Goal: Task Accomplishment & Management: Manage account settings

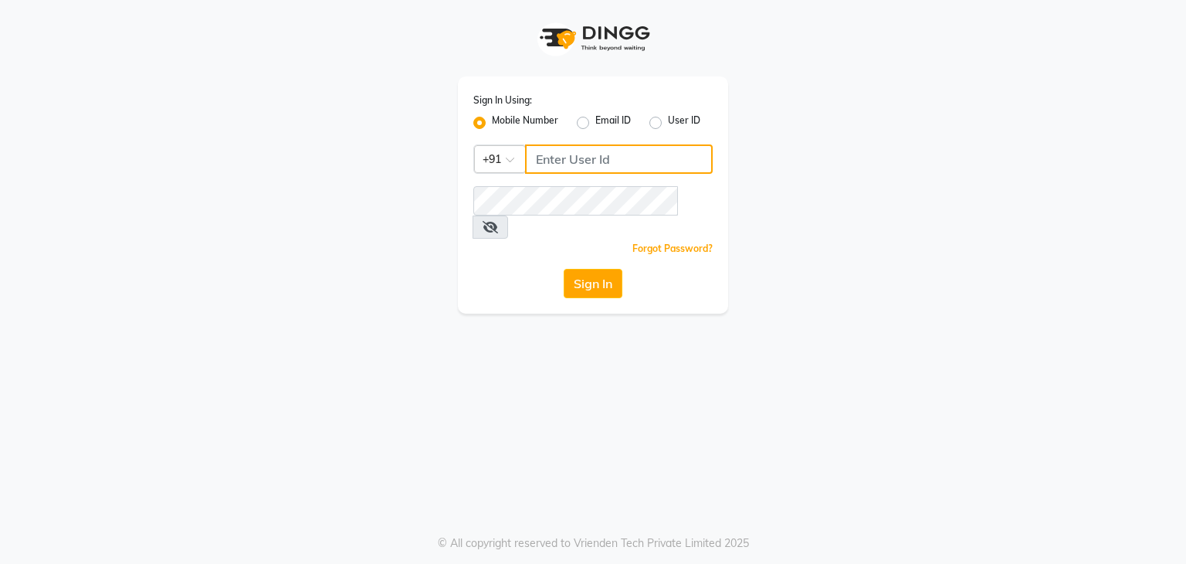
type input "9111223307"
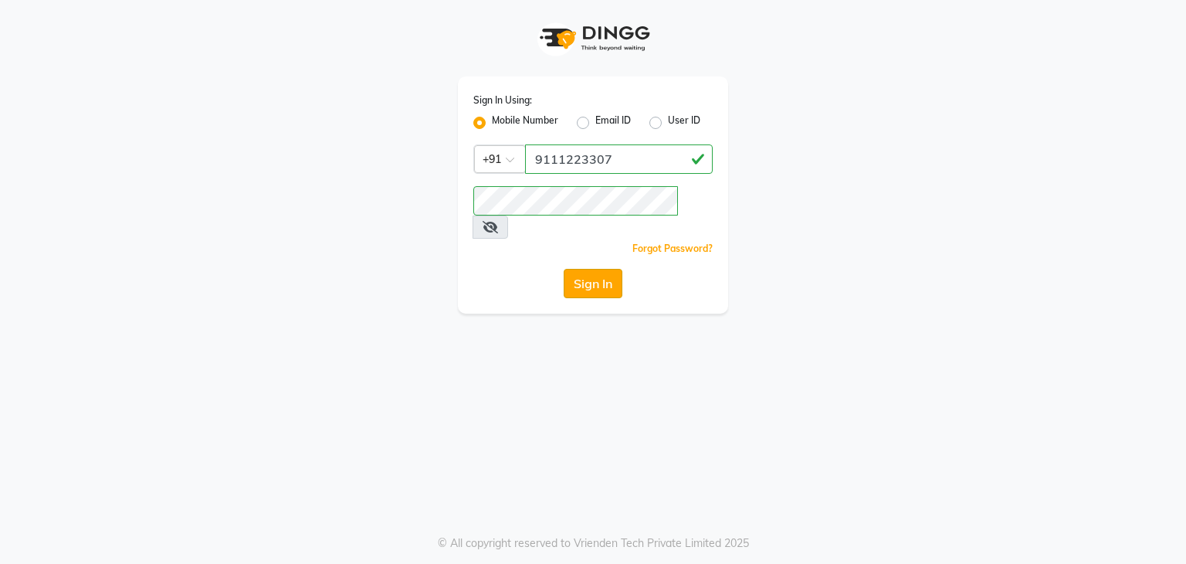
click at [595, 269] on button "Sign In" at bounding box center [593, 283] width 59 height 29
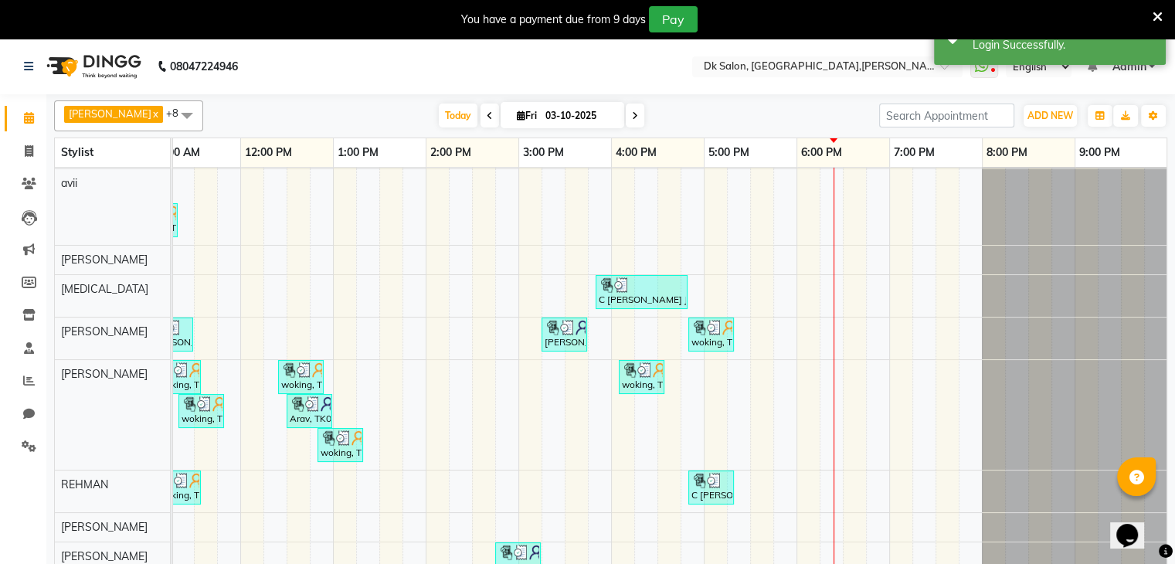
scroll to position [39, 0]
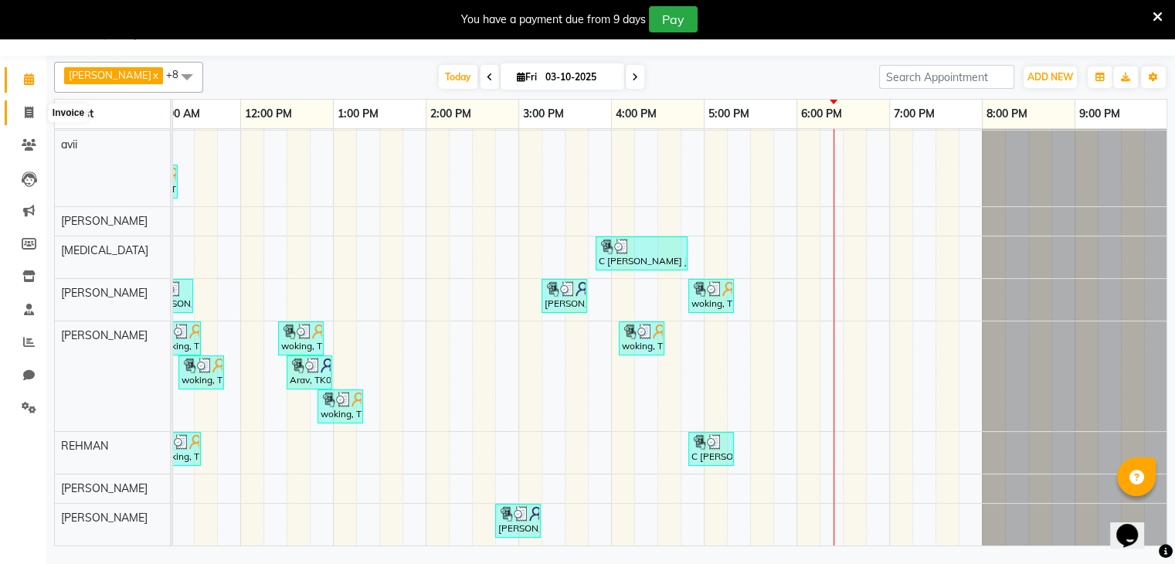
click at [28, 110] on icon at bounding box center [29, 113] width 8 height 12
select select "8913"
select select "service"
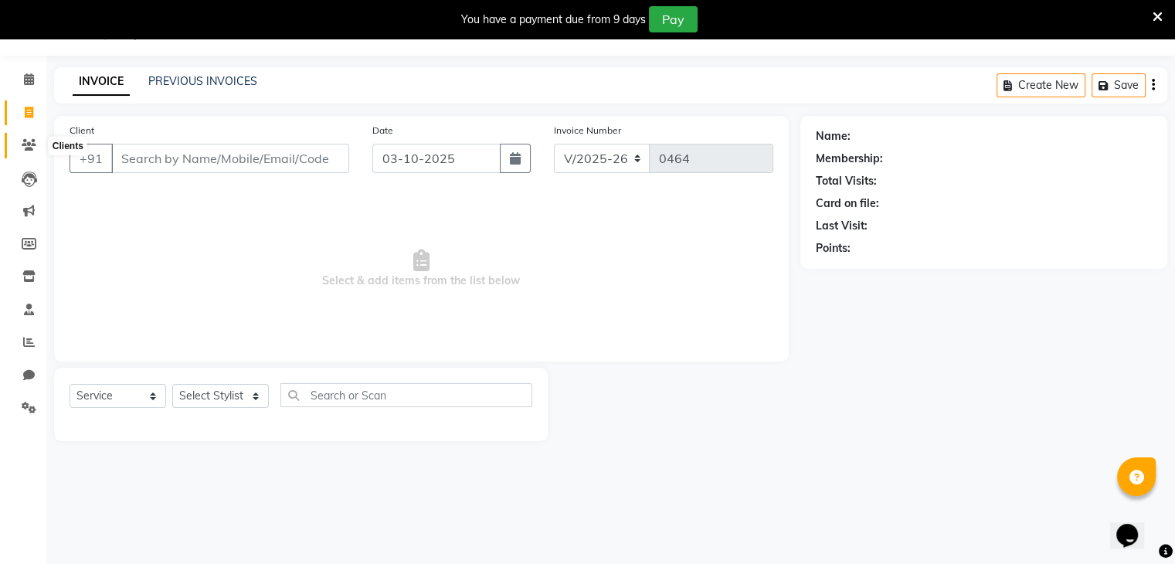
click at [29, 143] on icon at bounding box center [29, 145] width 15 height 12
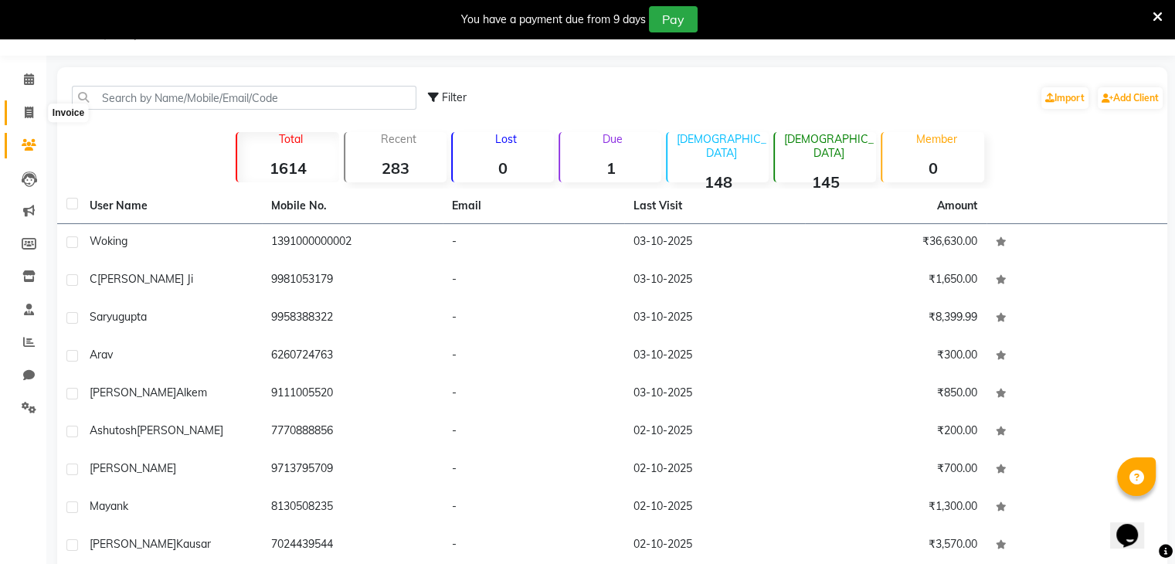
click at [31, 109] on icon at bounding box center [29, 113] width 8 height 12
select select "service"
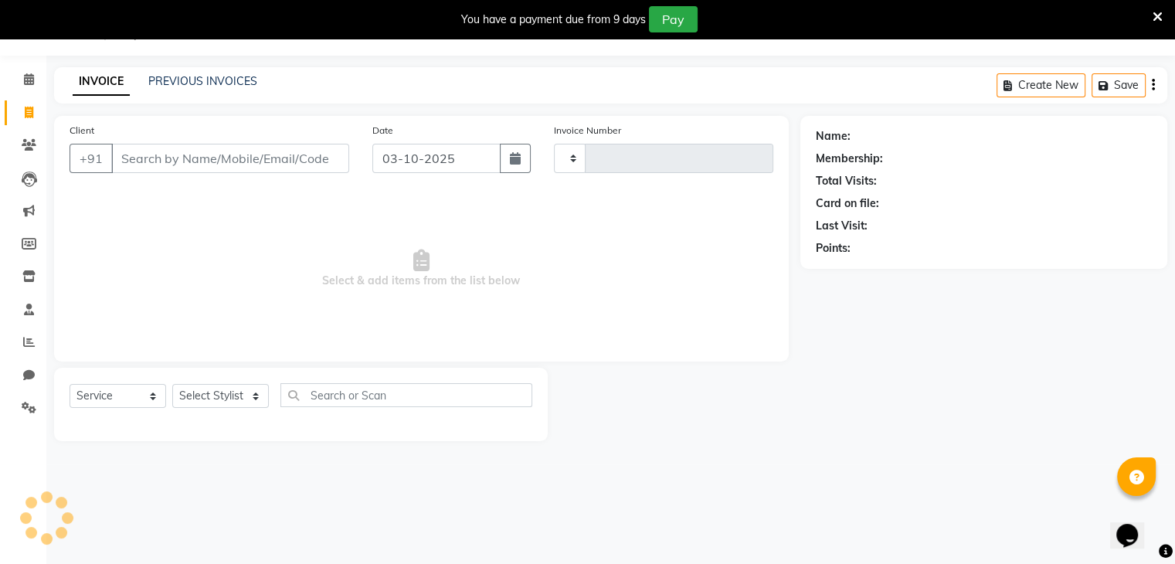
type input "0464"
select select "8913"
click at [25, 80] on icon at bounding box center [29, 79] width 10 height 12
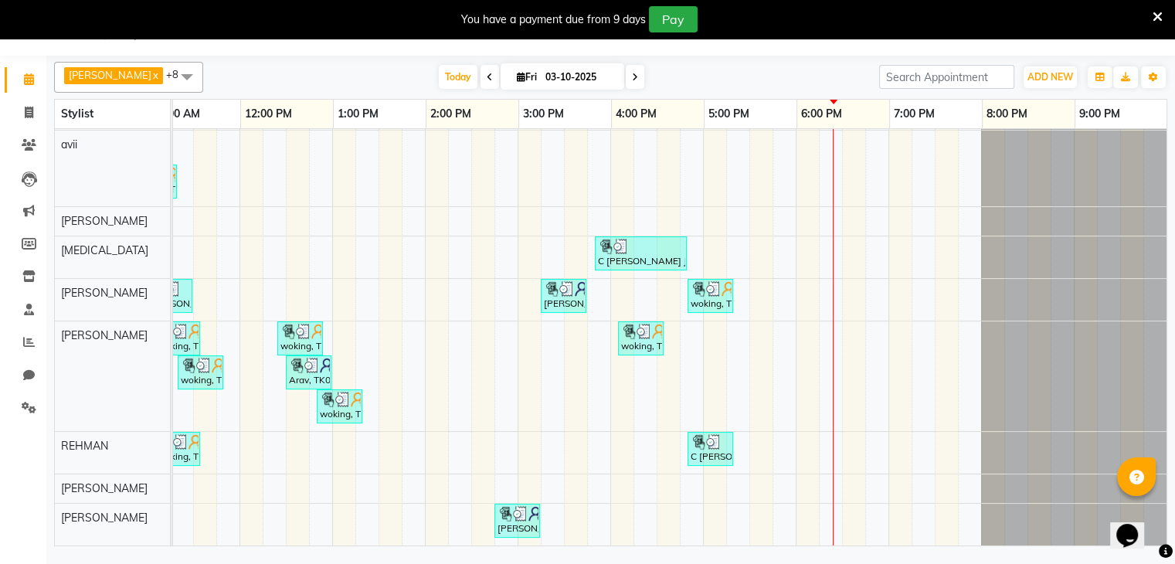
scroll to position [38, 0]
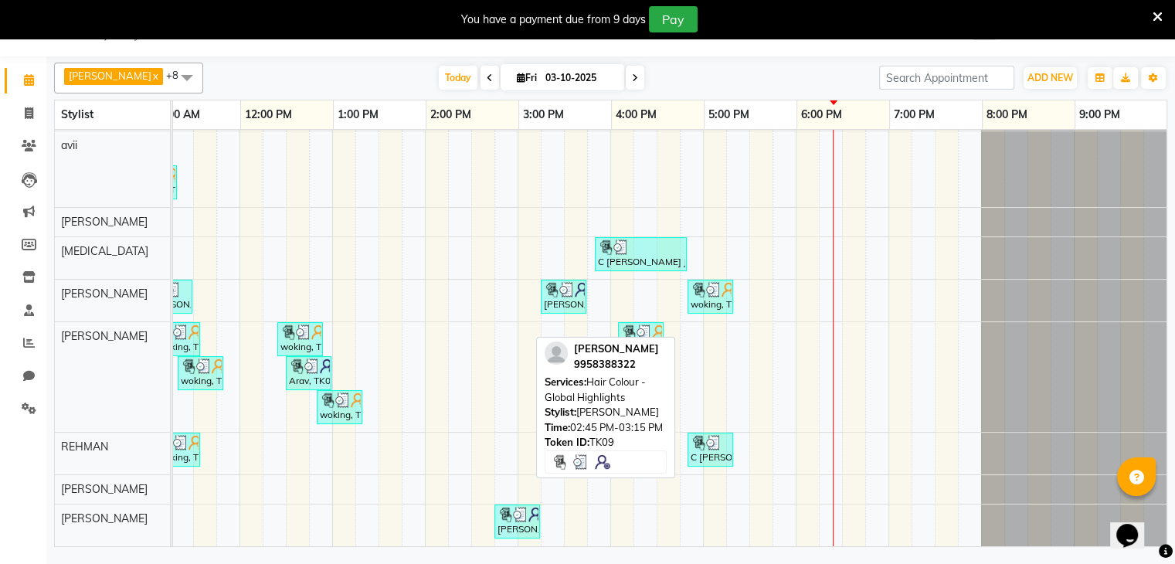
click at [507, 520] on div "[PERSON_NAME] , TK09, 02:45 PM-03:15 PM, Hair Colour - Global Highlights" at bounding box center [517, 521] width 42 height 29
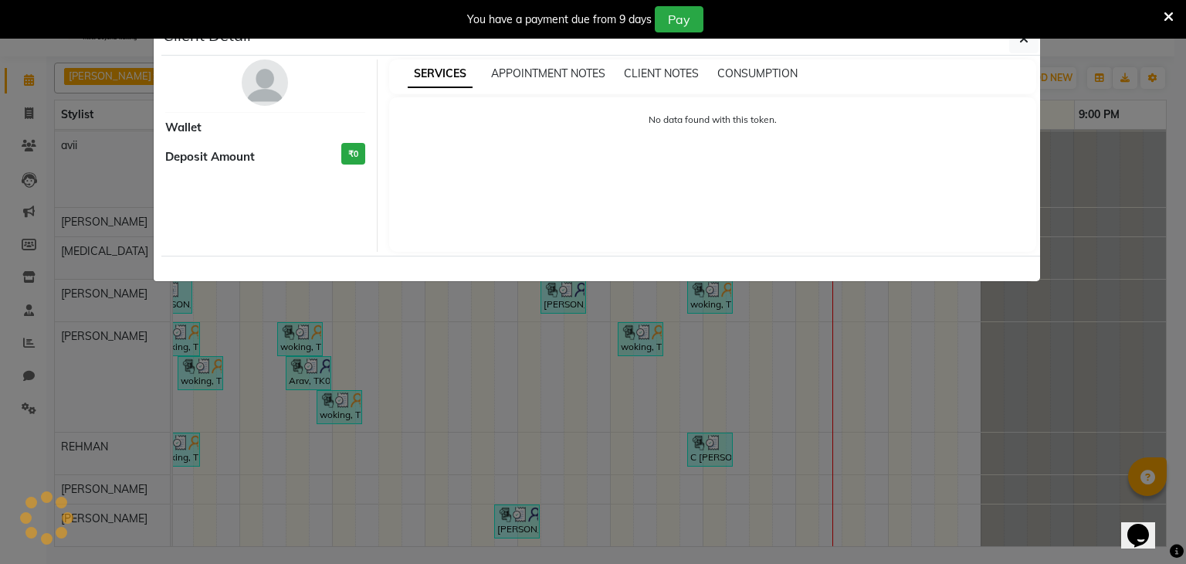
select select "3"
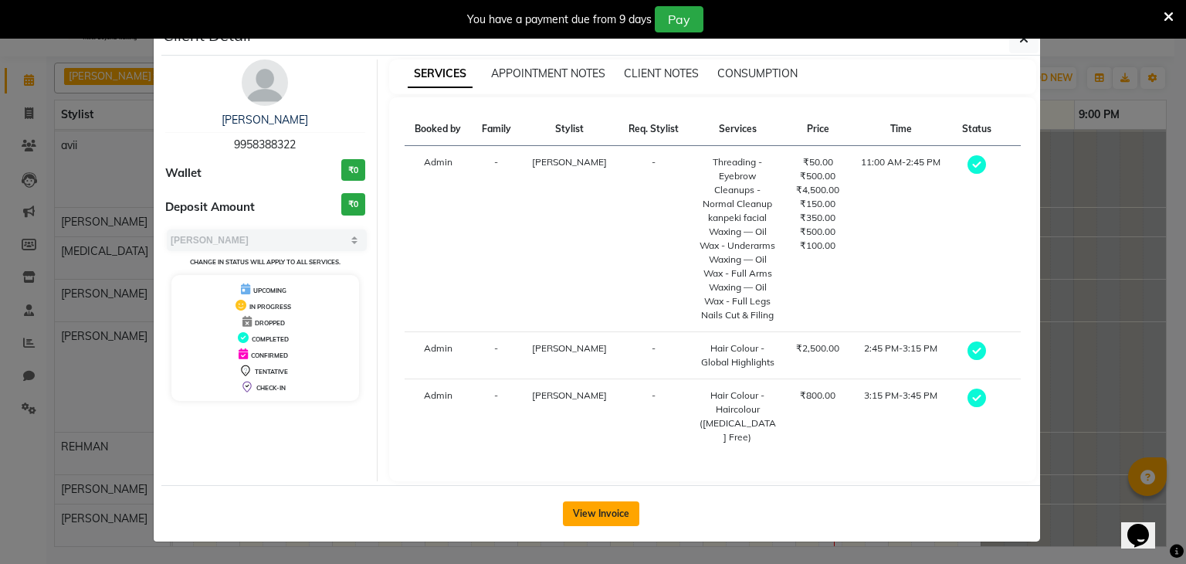
click at [611, 510] on button "View Invoice" at bounding box center [601, 513] width 76 height 25
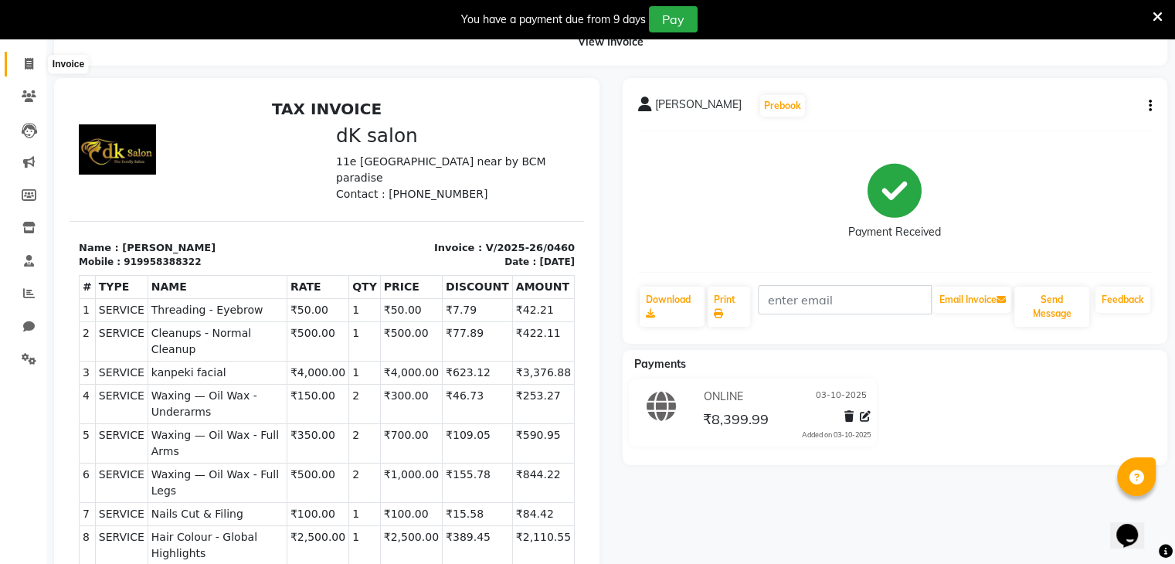
click at [31, 59] on icon at bounding box center [29, 64] width 8 height 12
select select "service"
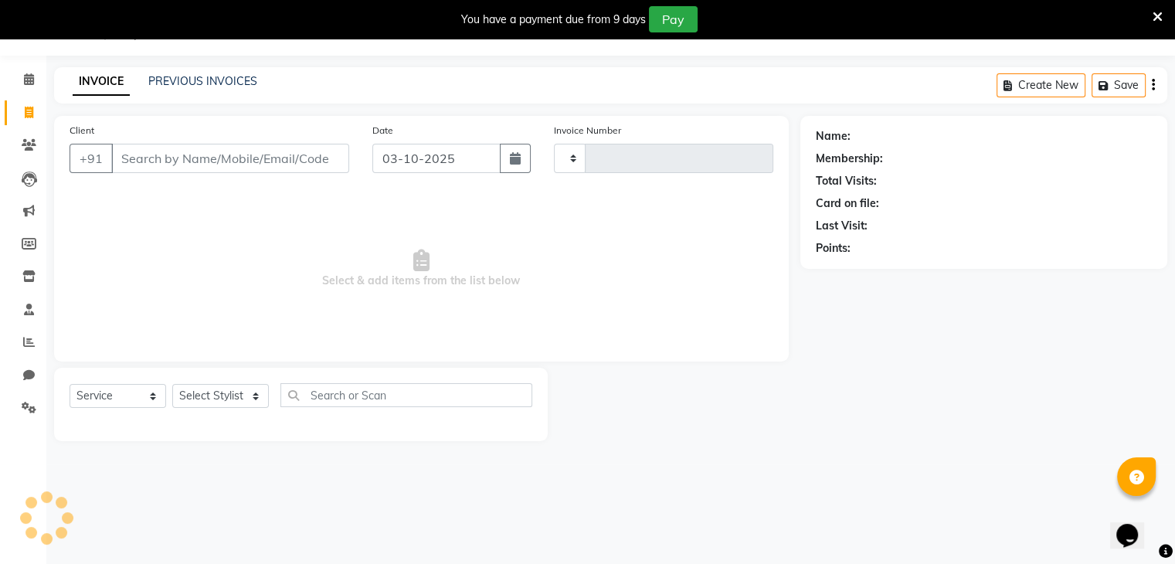
scroll to position [39, 0]
type input "0464"
select select "8913"
click at [21, 76] on span at bounding box center [28, 80] width 27 height 18
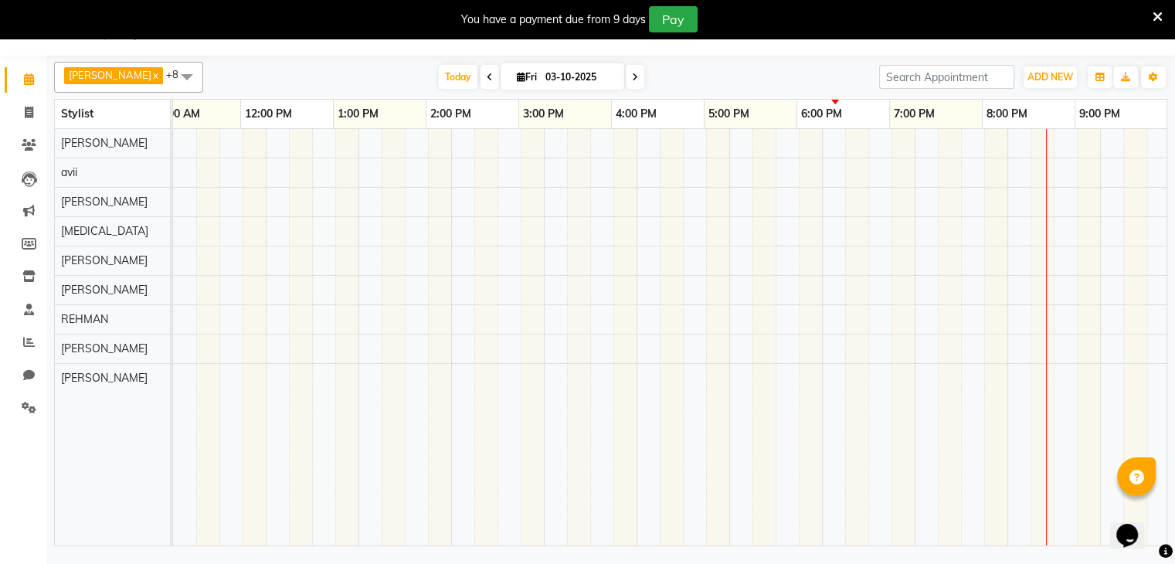
scroll to position [0, 211]
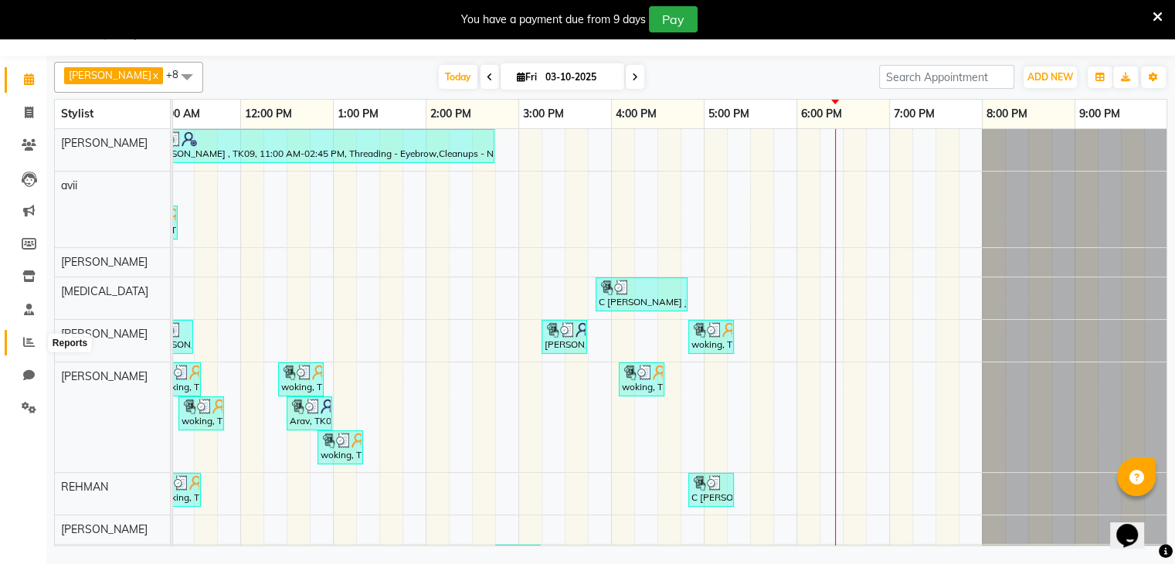
click at [32, 347] on icon at bounding box center [29, 342] width 12 height 12
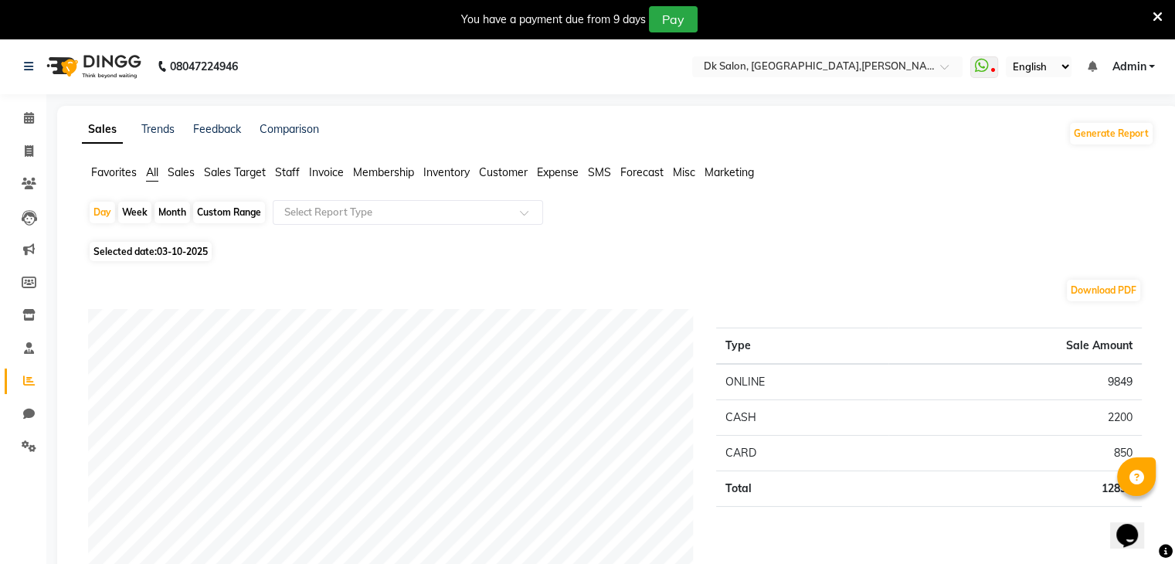
click at [1157, 13] on icon at bounding box center [1157, 17] width 10 height 14
